Goal: Task Accomplishment & Management: Manage account settings

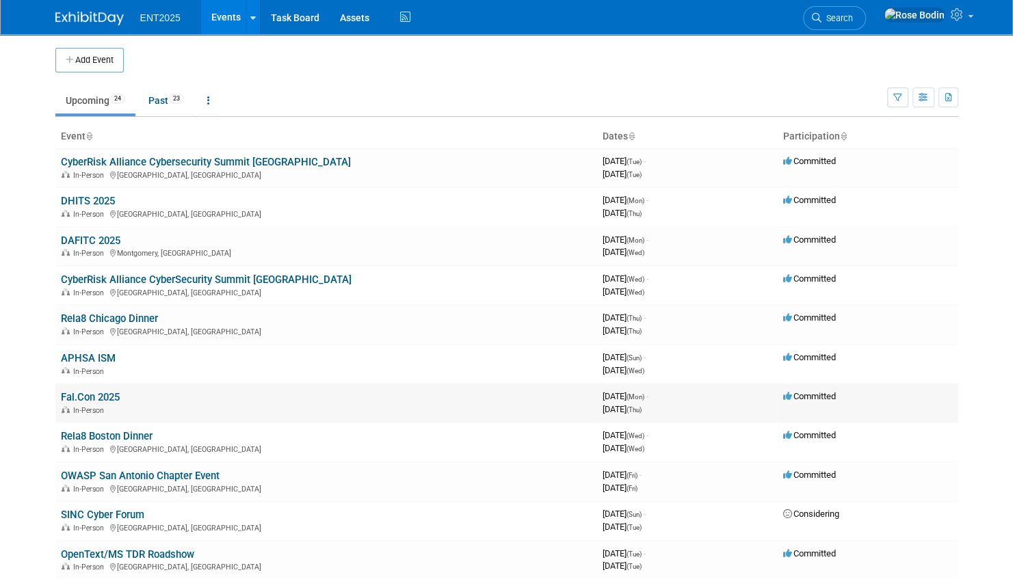
click at [89, 397] on link "Fal.Con 2025" at bounding box center [90, 397] width 59 height 12
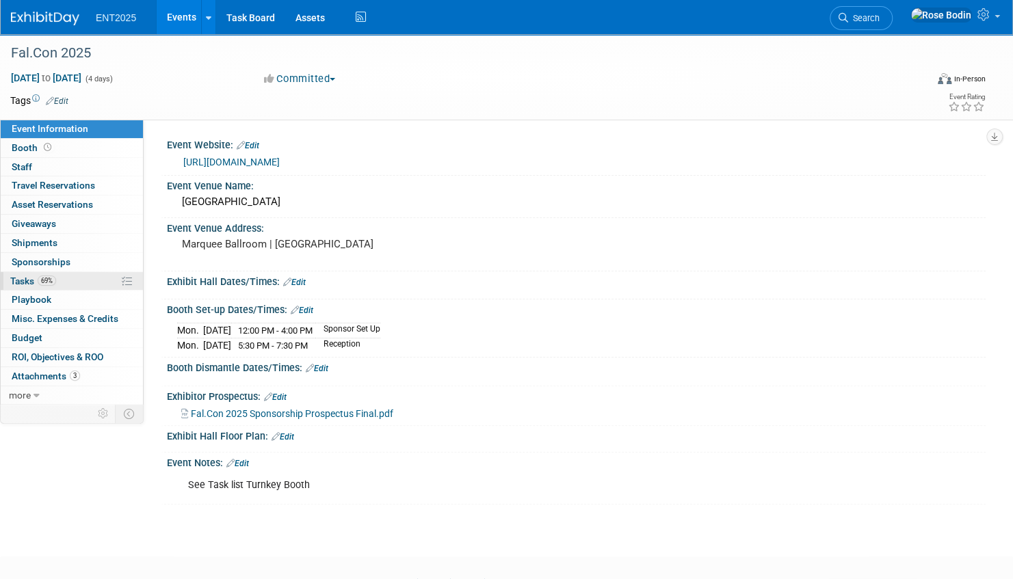
click at [93, 276] on link "69% Tasks 69%" at bounding box center [72, 281] width 142 height 18
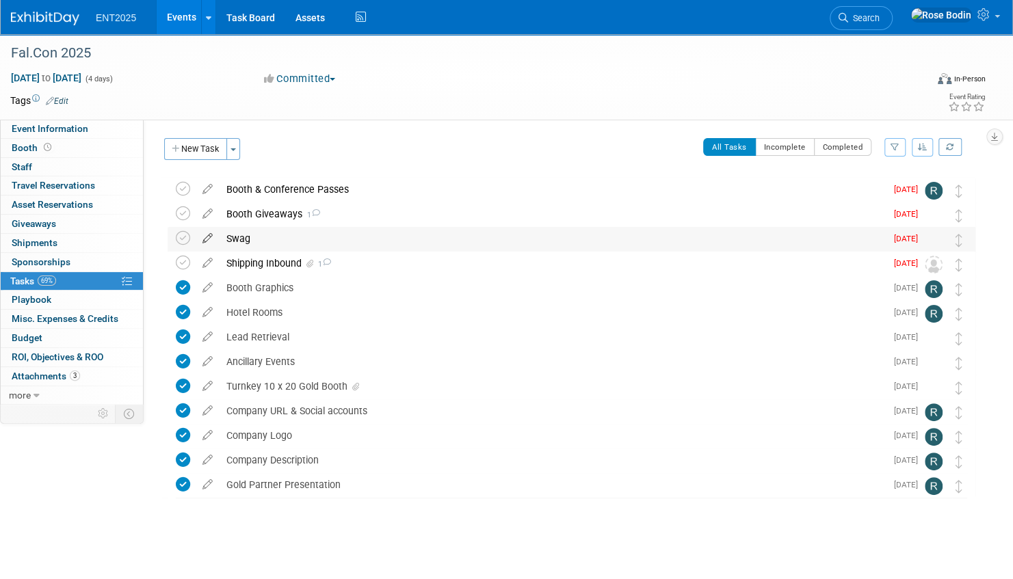
click at [206, 237] on icon at bounding box center [208, 235] width 24 height 17
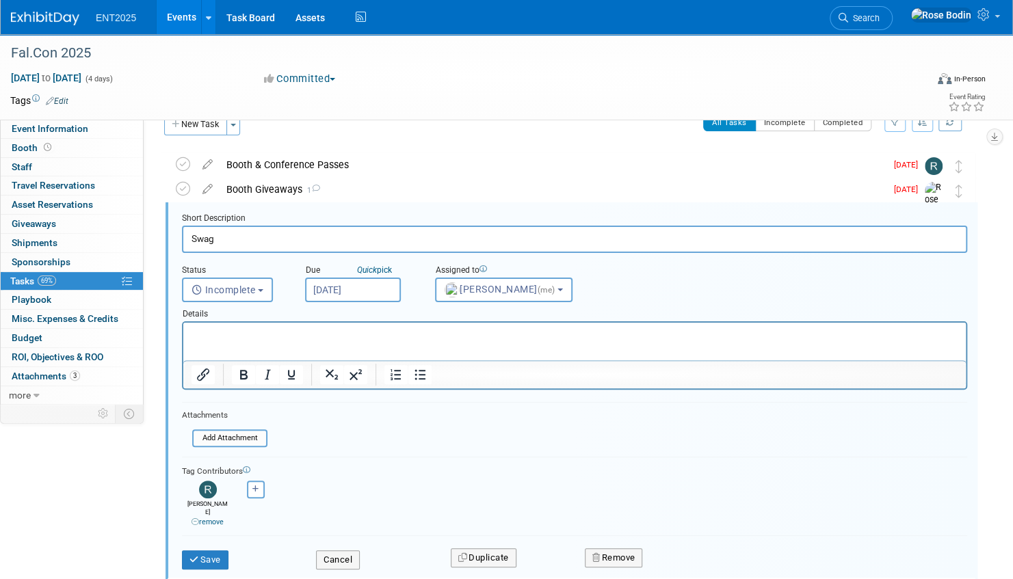
scroll to position [26, 0]
click at [200, 549] on button "Save" at bounding box center [205, 558] width 47 height 19
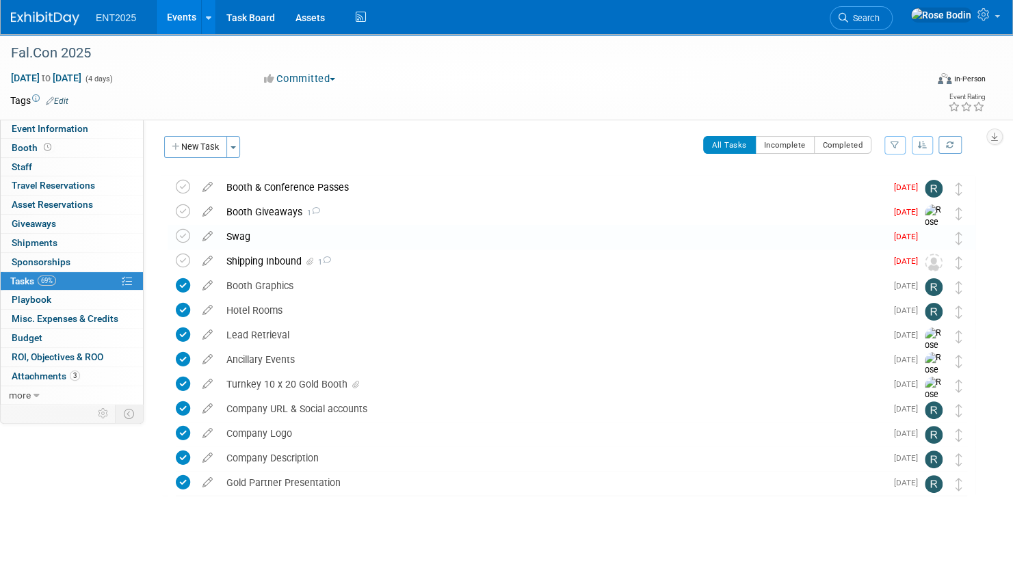
scroll to position [1, 0]
click at [187, 15] on link "Events" at bounding box center [182, 17] width 50 height 34
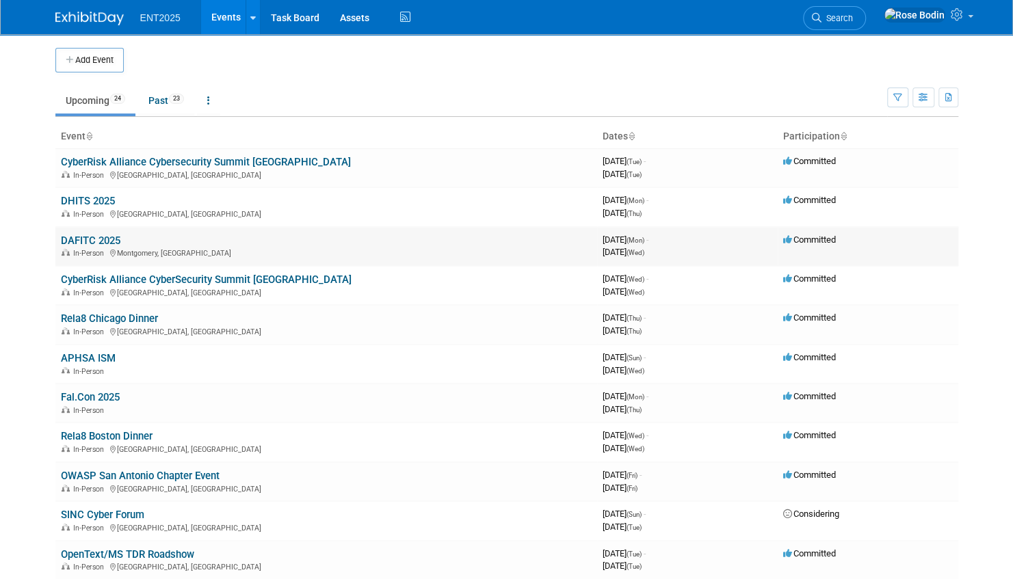
click at [91, 238] on link "DAFITC 2025" at bounding box center [90, 241] width 59 height 12
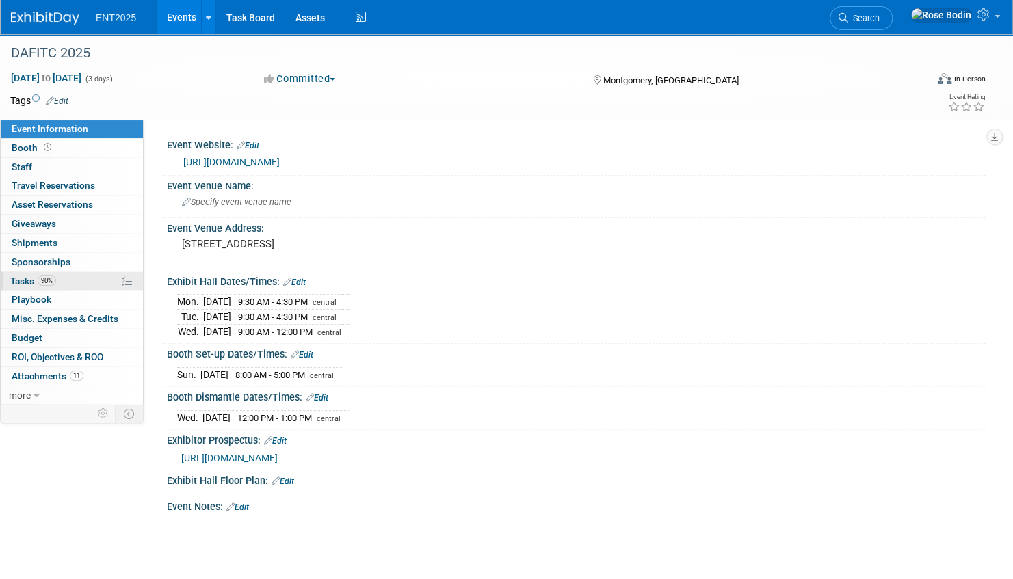
click at [85, 278] on link "90% Tasks 90%" at bounding box center [72, 281] width 142 height 18
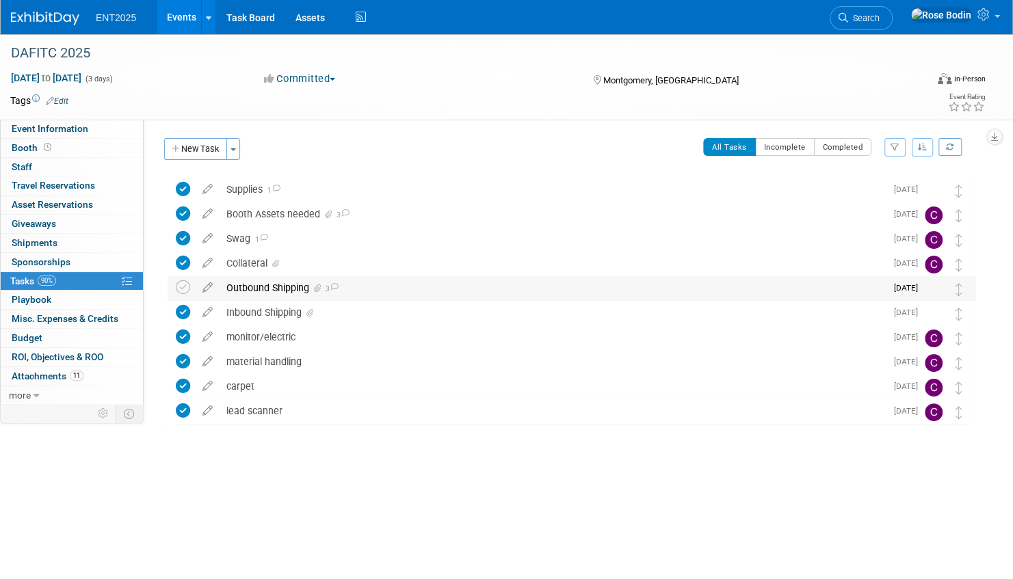
click at [369, 287] on div "Outbound Shipping 3" at bounding box center [553, 287] width 666 height 23
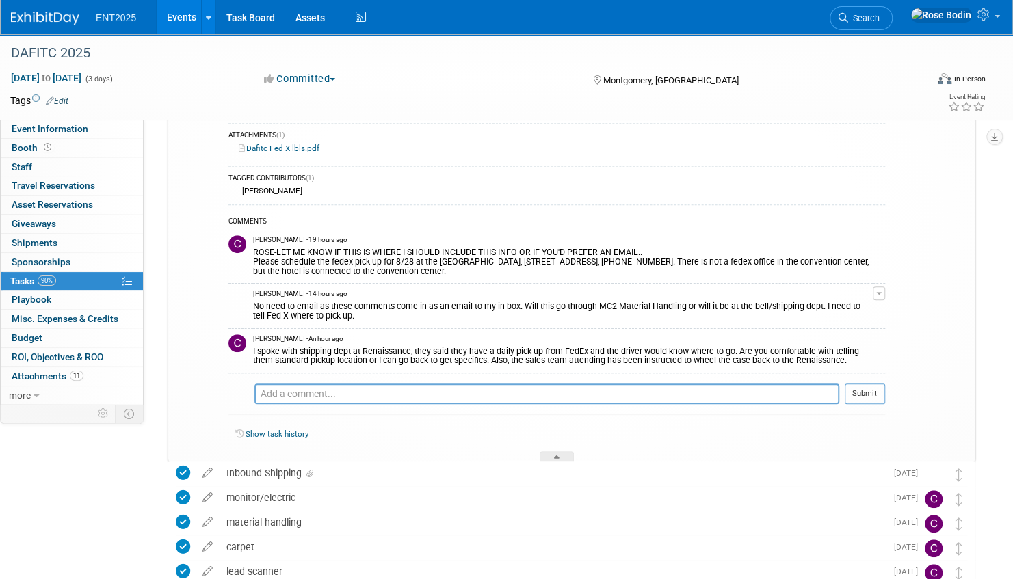
scroll to position [342, 0]
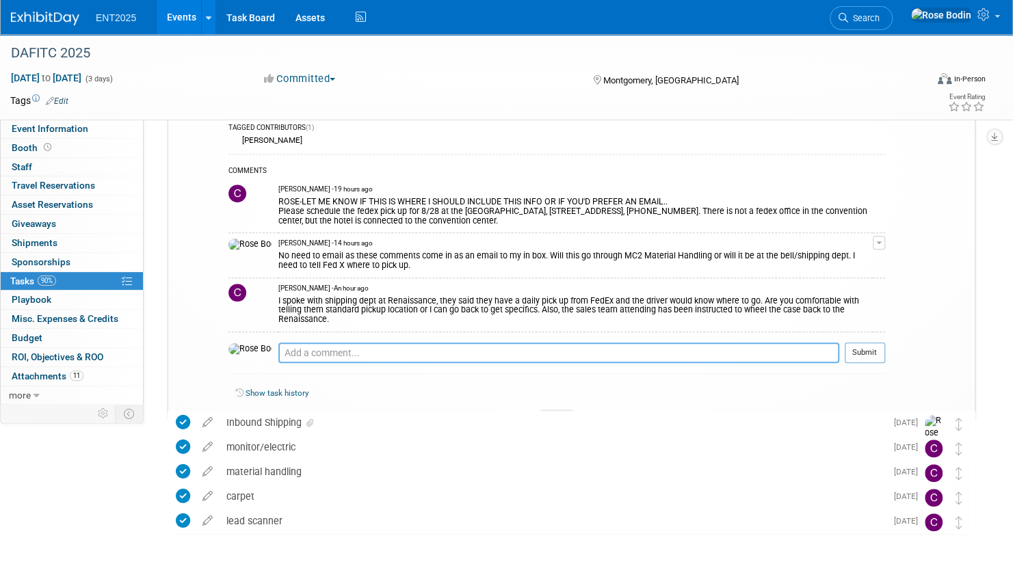
click at [327, 343] on textarea at bounding box center [558, 353] width 561 height 21
click at [423, 343] on textarea "If your team gives black crate to Hotel staff and they have a daily pick up, th…" at bounding box center [558, 353] width 561 height 21
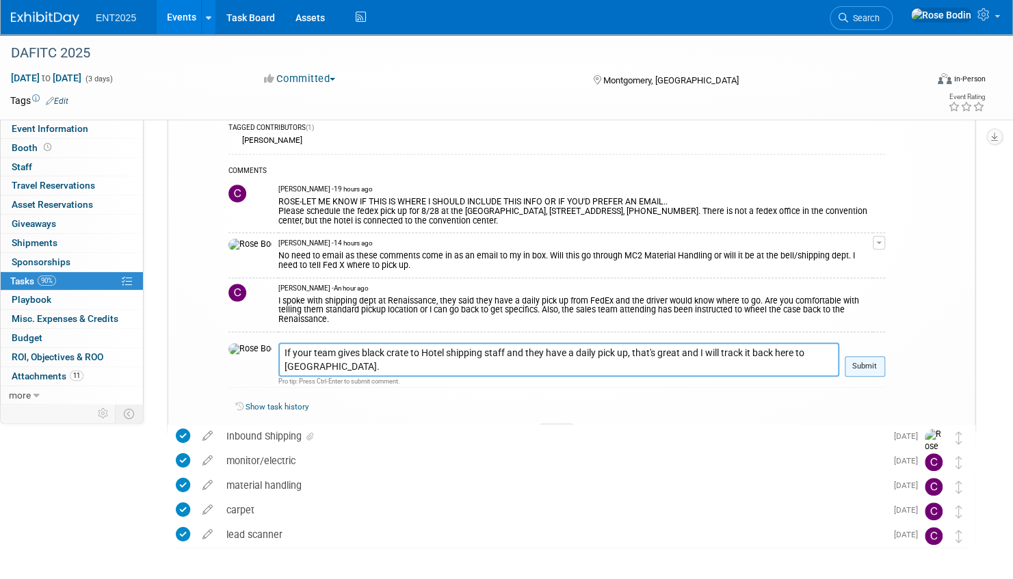
type textarea "If your team gives black crate to Hotel shipping staff and they have a daily pi…"
click at [863, 356] on button "Submit" at bounding box center [865, 366] width 40 height 21
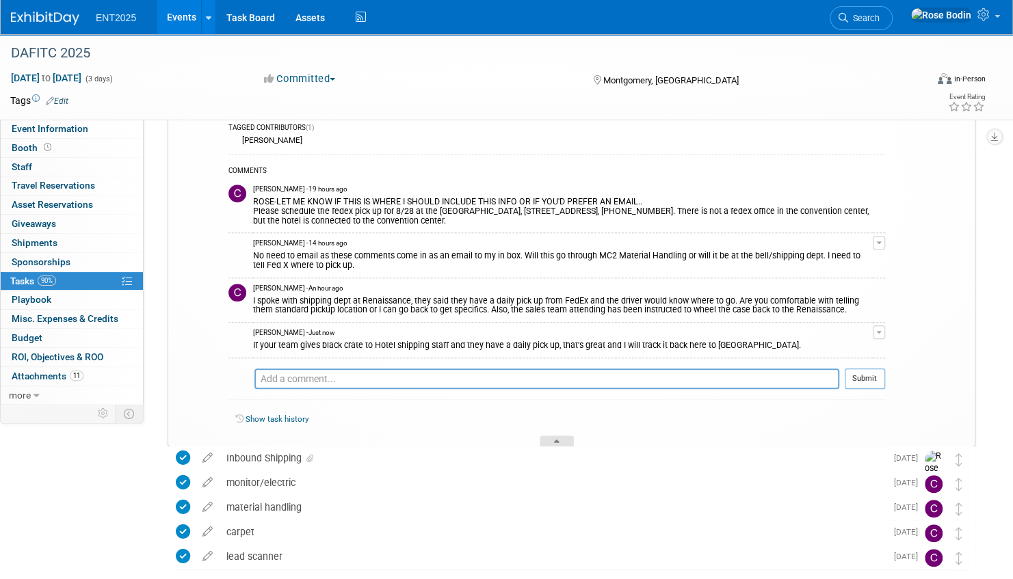
click at [558, 440] on icon at bounding box center [556, 444] width 5 height 8
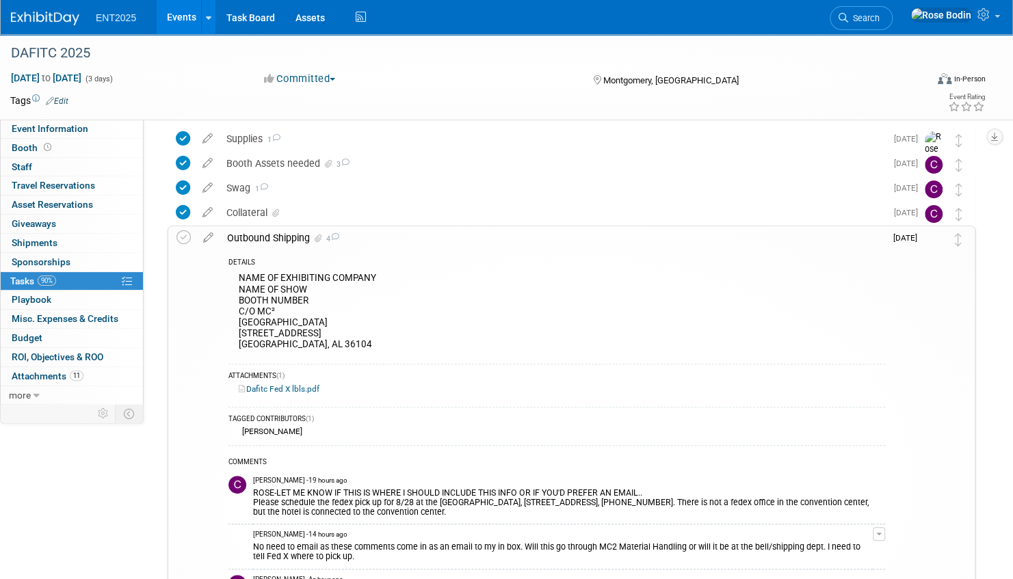
scroll to position [0, 0]
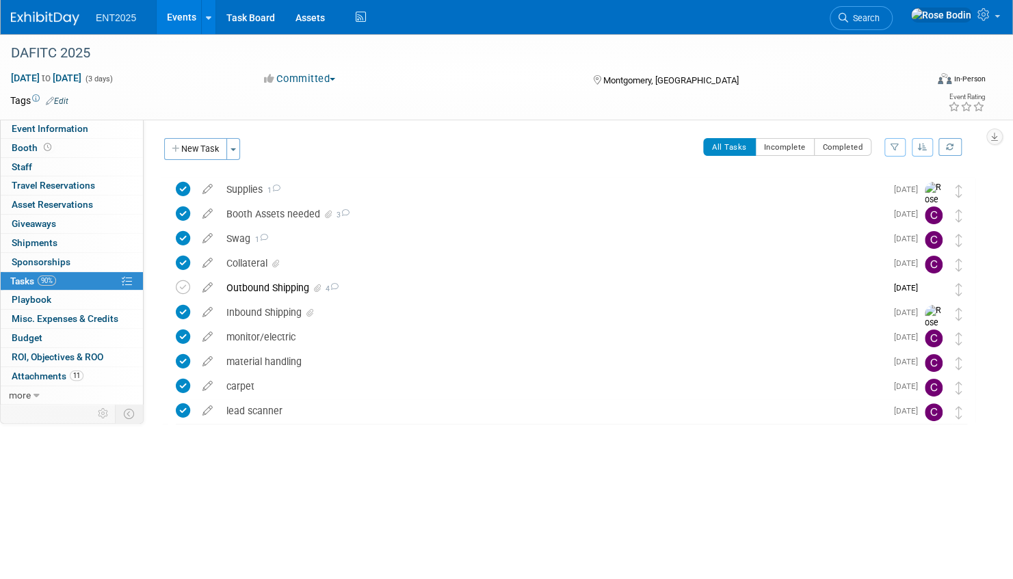
click at [189, 14] on link "Events" at bounding box center [182, 17] width 50 height 34
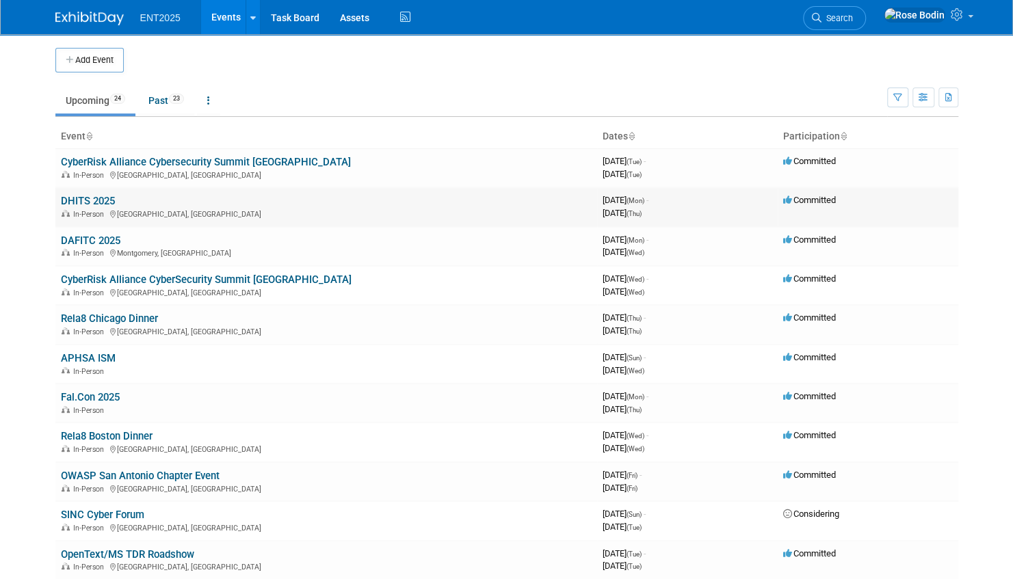
click at [94, 200] on link "DHITS 2025" at bounding box center [88, 201] width 54 height 12
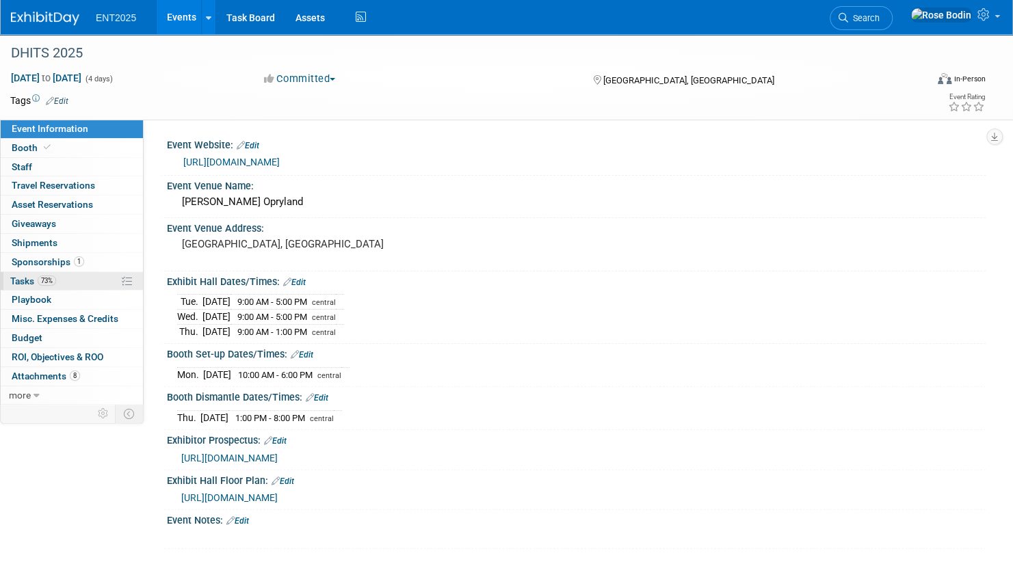
click at [86, 282] on link "73% Tasks 73%" at bounding box center [72, 281] width 142 height 18
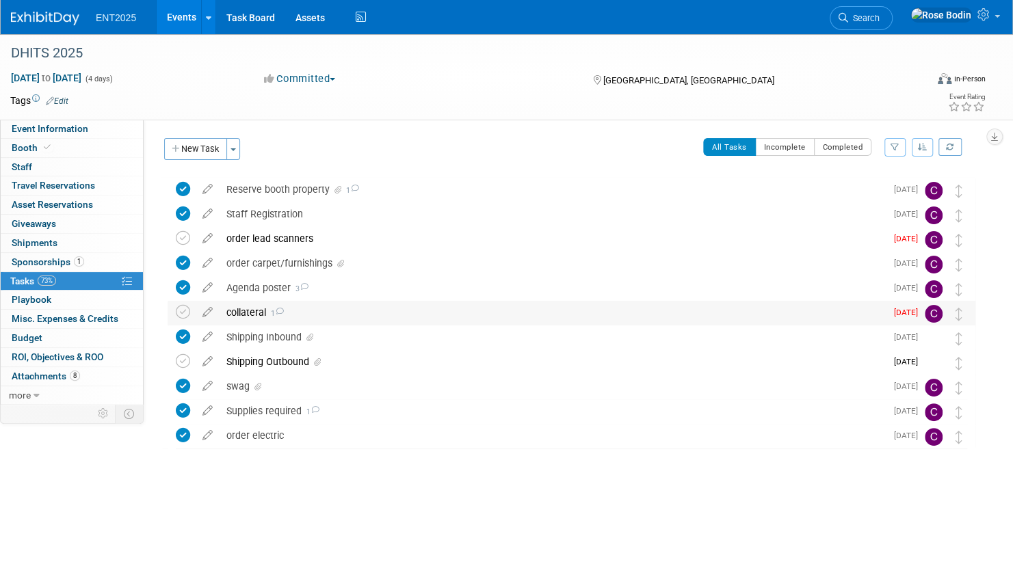
click at [299, 314] on div "collateral 1" at bounding box center [553, 312] width 666 height 23
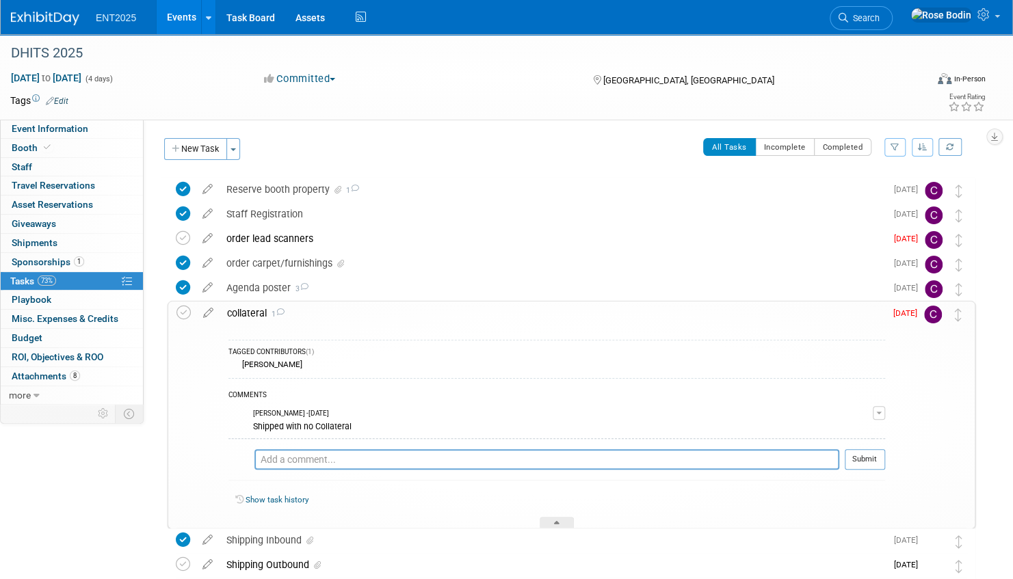
click at [312, 314] on div "collateral 1" at bounding box center [552, 313] width 665 height 23
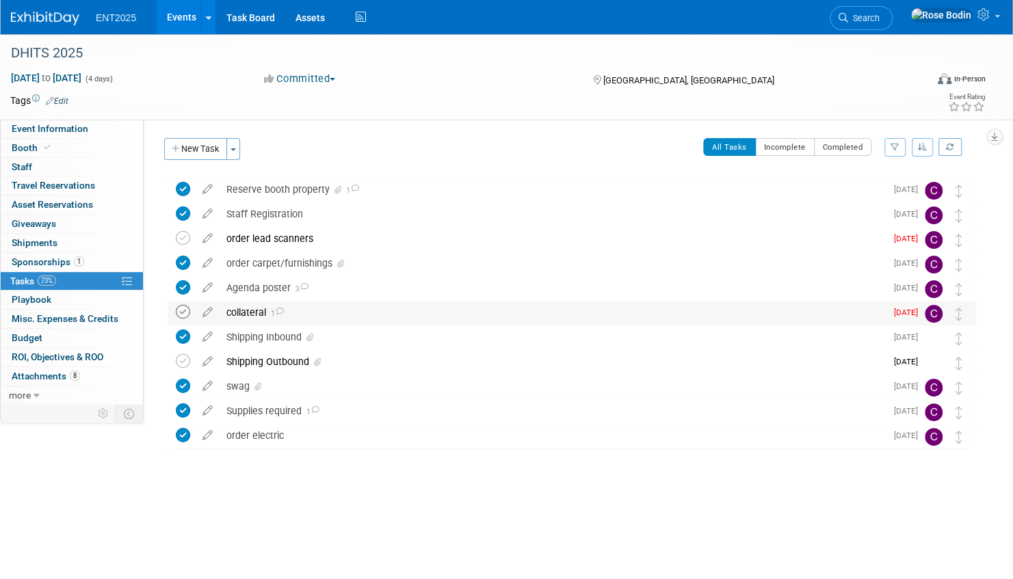
click at [183, 309] on icon at bounding box center [183, 312] width 14 height 14
click at [188, 15] on link "Events" at bounding box center [182, 17] width 50 height 34
